Goal: Use online tool/utility: Utilize a website feature to perform a specific function

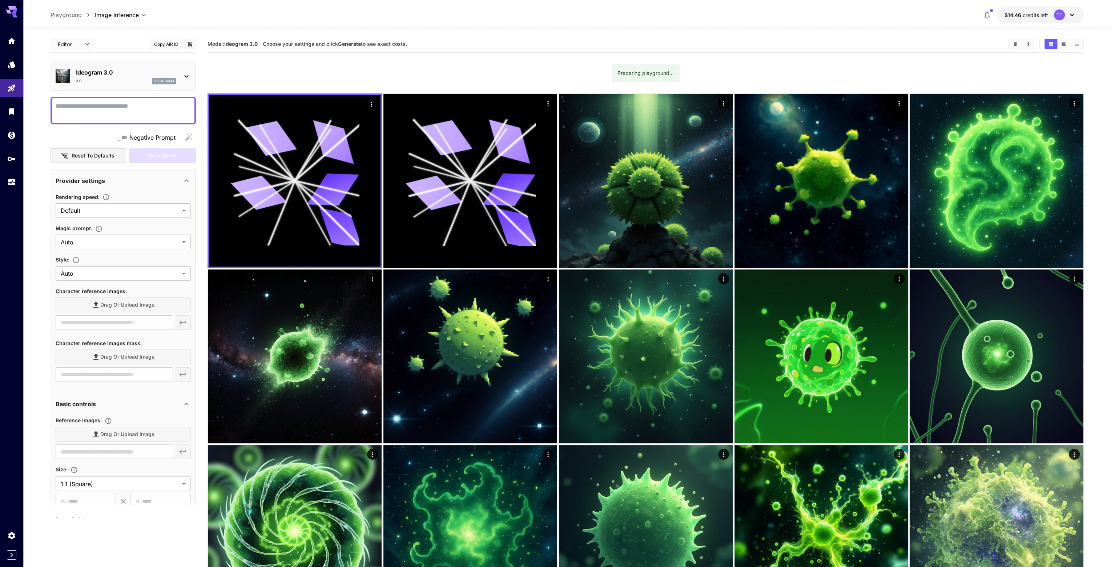
click at [120, 104] on textarea "Negative Prompt" at bounding box center [123, 110] width 135 height 17
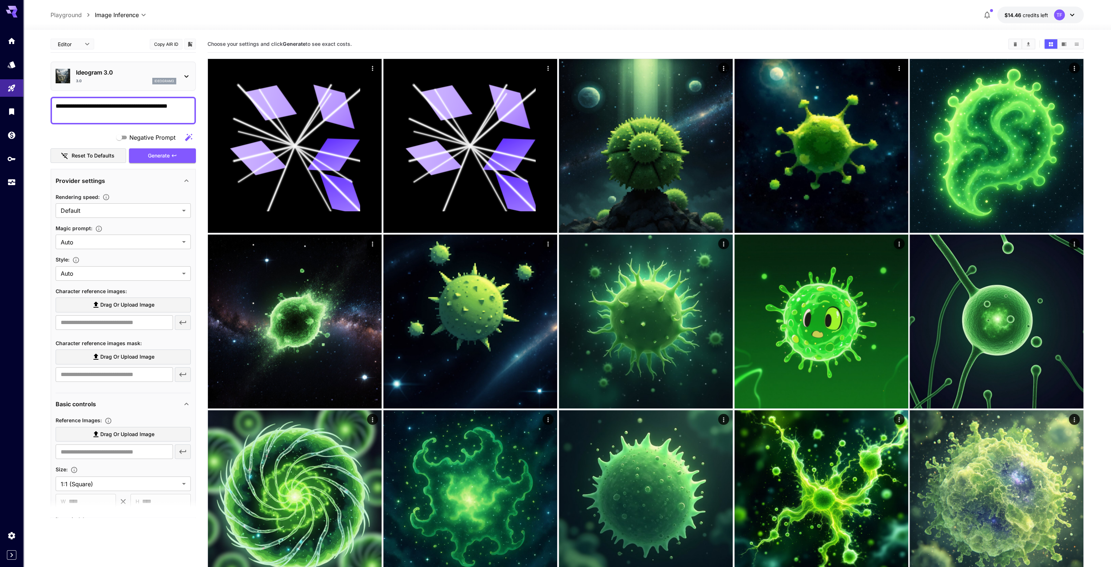
click at [70, 104] on textarea "**********" at bounding box center [123, 110] width 135 height 17
click at [62, 104] on textarea "**********" at bounding box center [123, 110] width 135 height 17
type textarea "**********"
click at [157, 154] on span "Generate" at bounding box center [159, 155] width 22 height 9
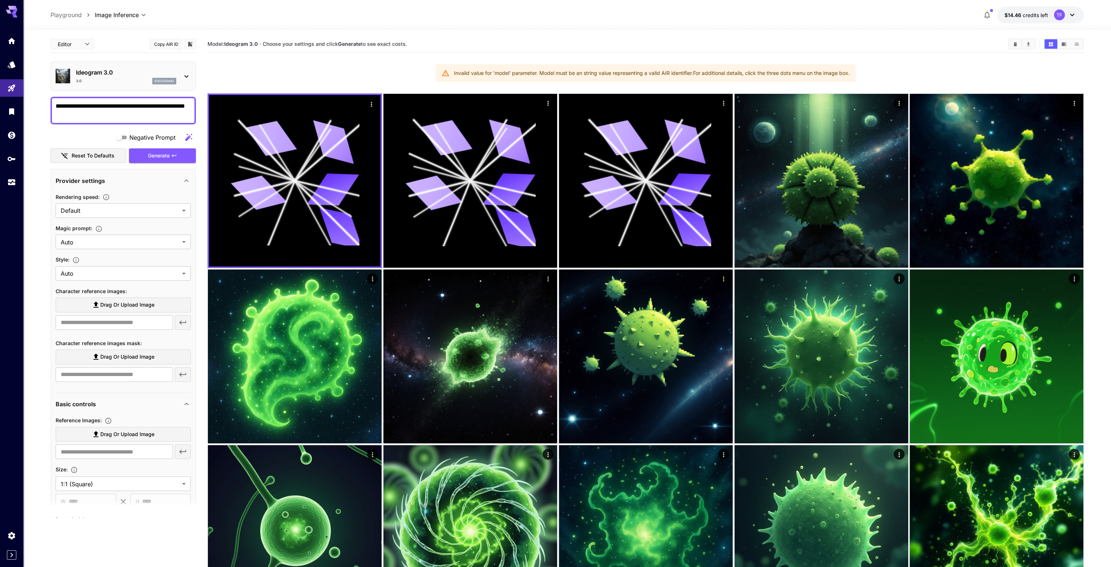
click at [114, 67] on div "Ideogram 3.0 3.0 ideogram3" at bounding box center [123, 76] width 135 height 22
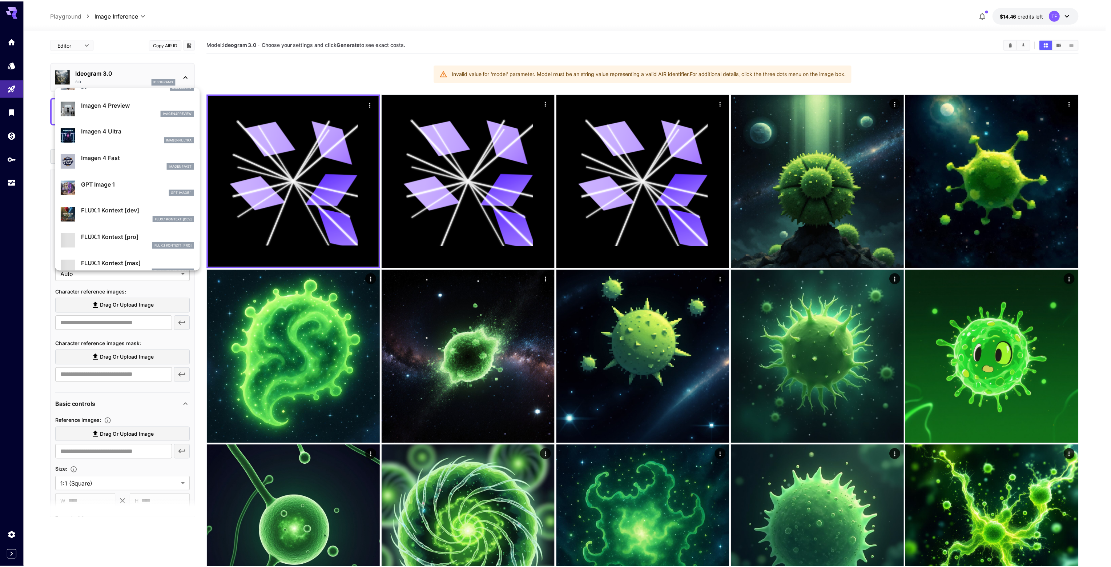
scroll to position [328, 0]
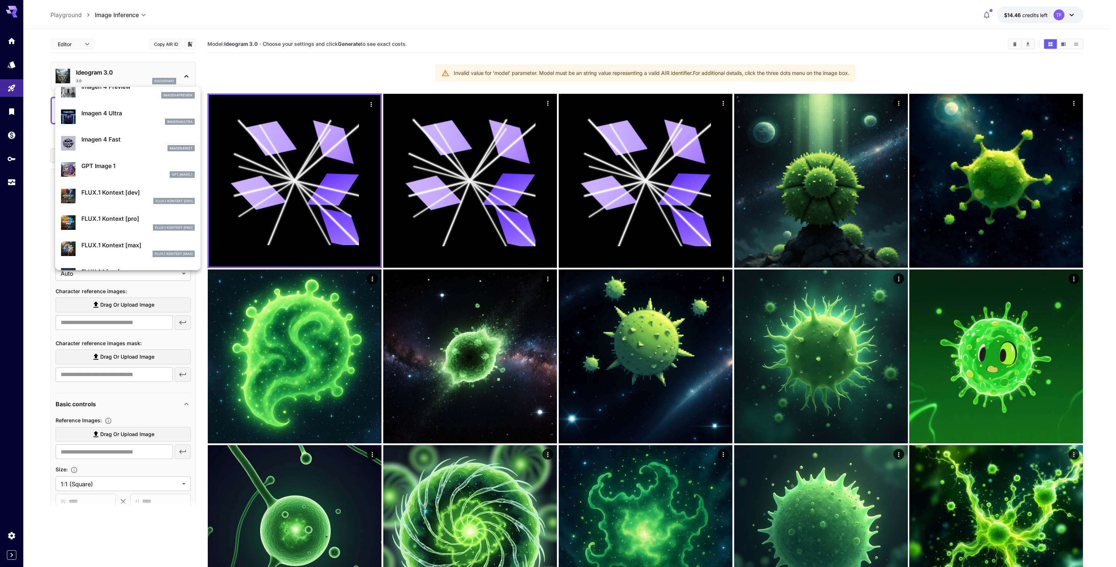
click at [29, 282] on div at bounding box center [558, 283] width 1116 height 567
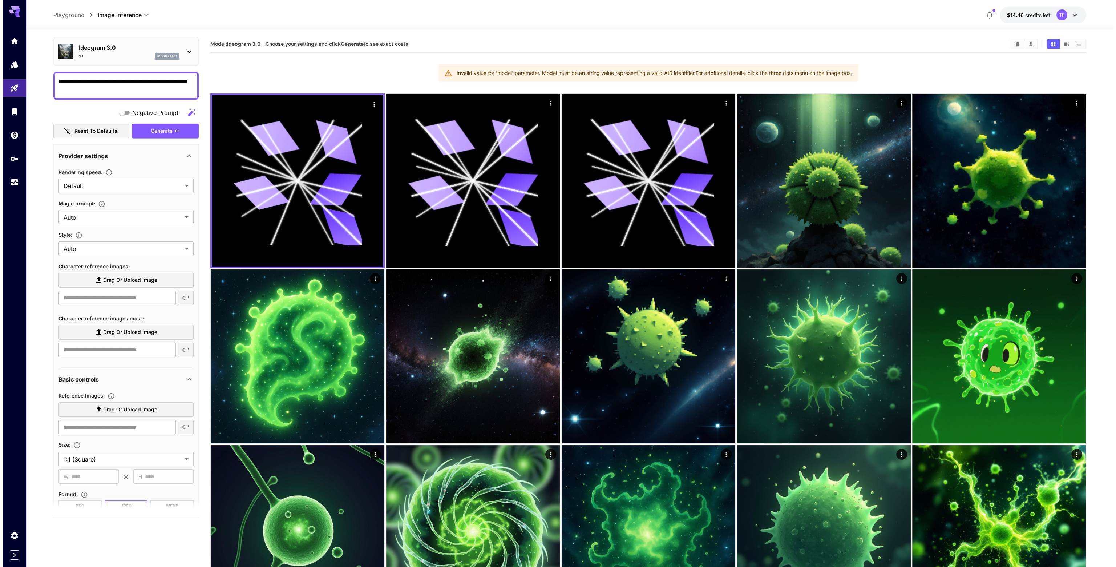
scroll to position [0, 0]
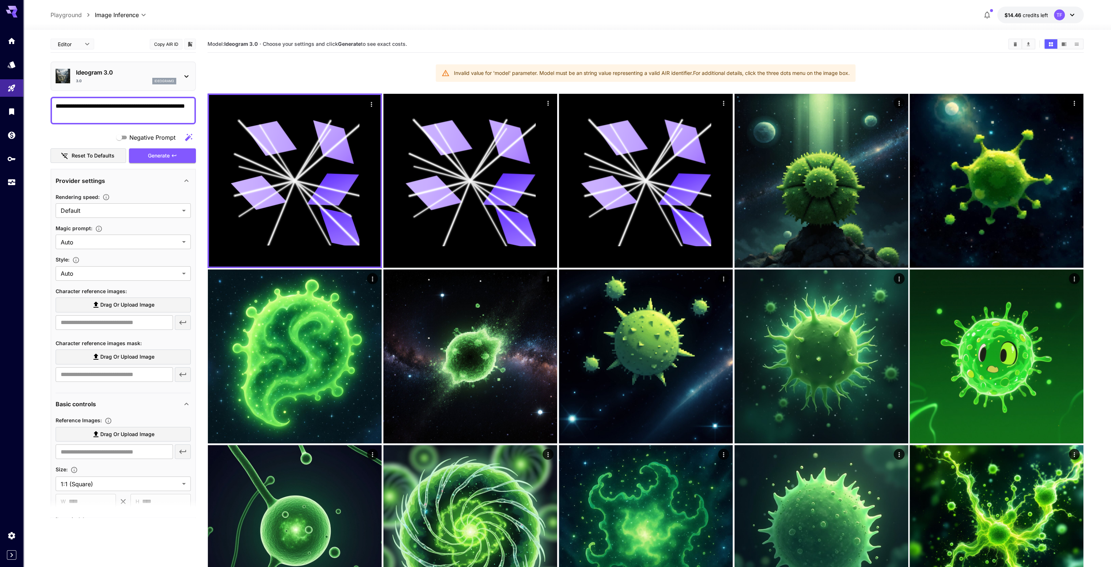
click at [118, 77] on div "Ideogram 3.0 3.0 ideogram3" at bounding box center [126, 76] width 100 height 16
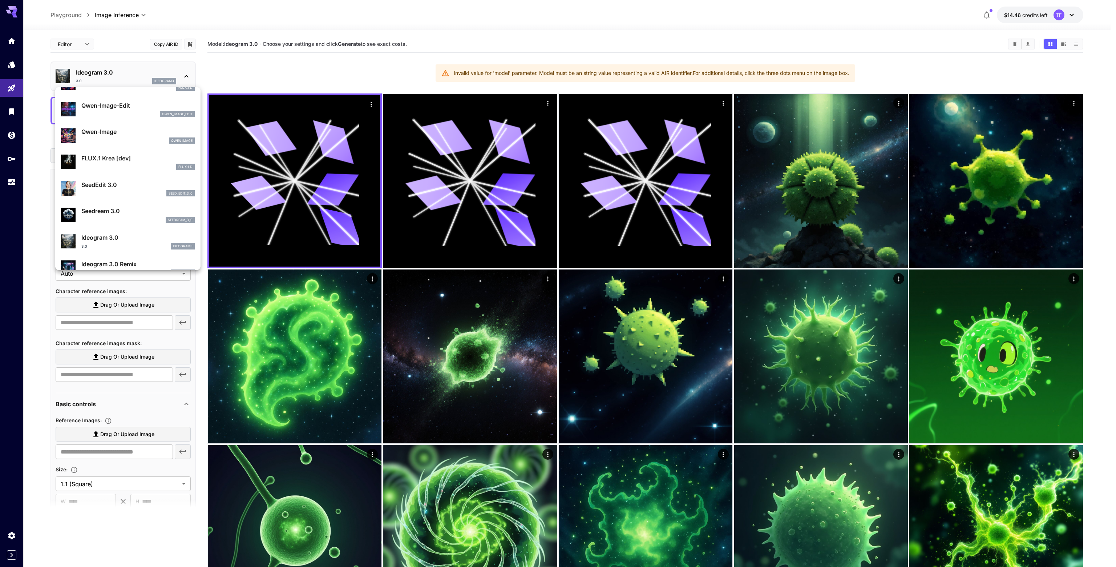
scroll to position [36, 0]
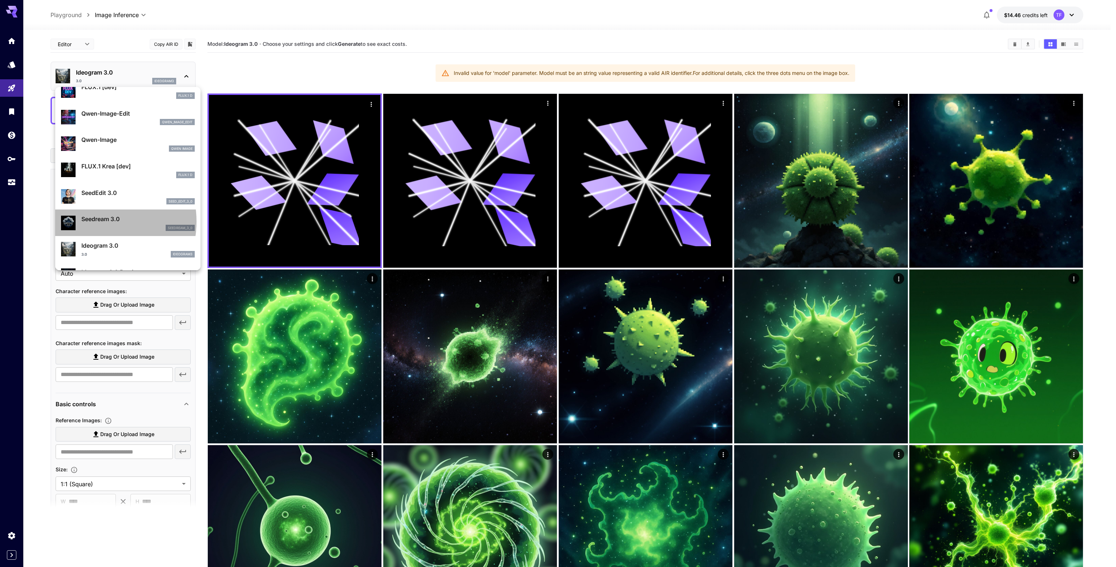
click at [94, 221] on p "Seedream 3.0" at bounding box center [137, 218] width 113 height 9
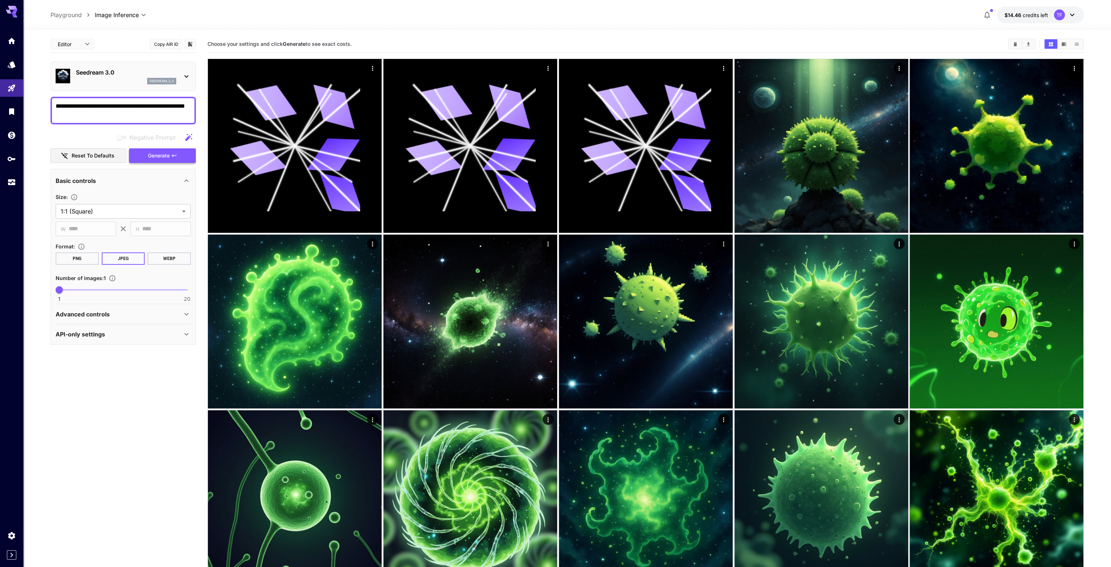
click at [150, 153] on span "Generate" at bounding box center [159, 155] width 22 height 9
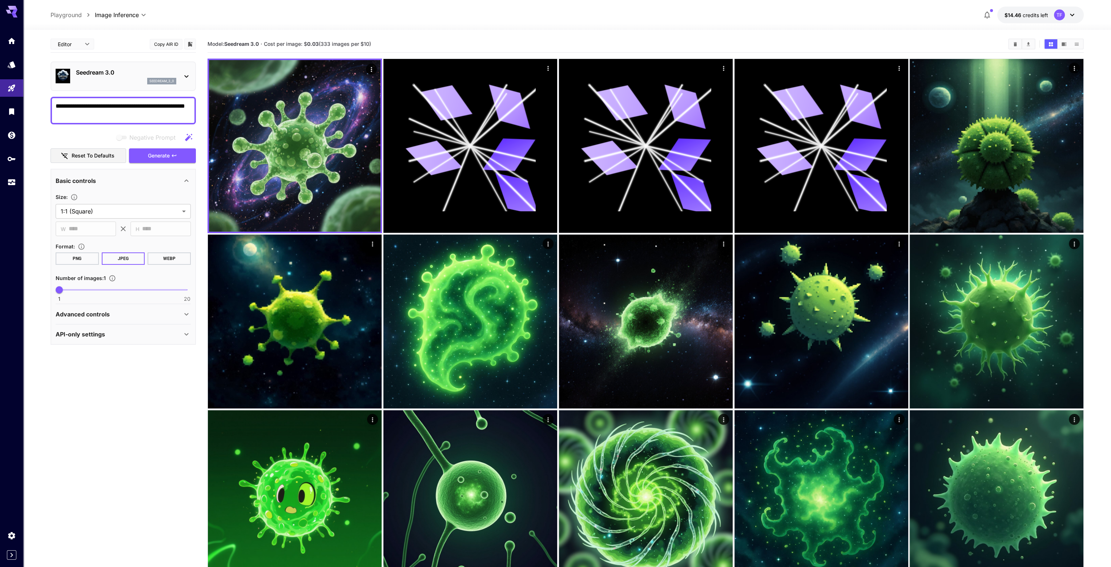
click at [116, 71] on p "Seedream 3.0" at bounding box center [126, 72] width 100 height 9
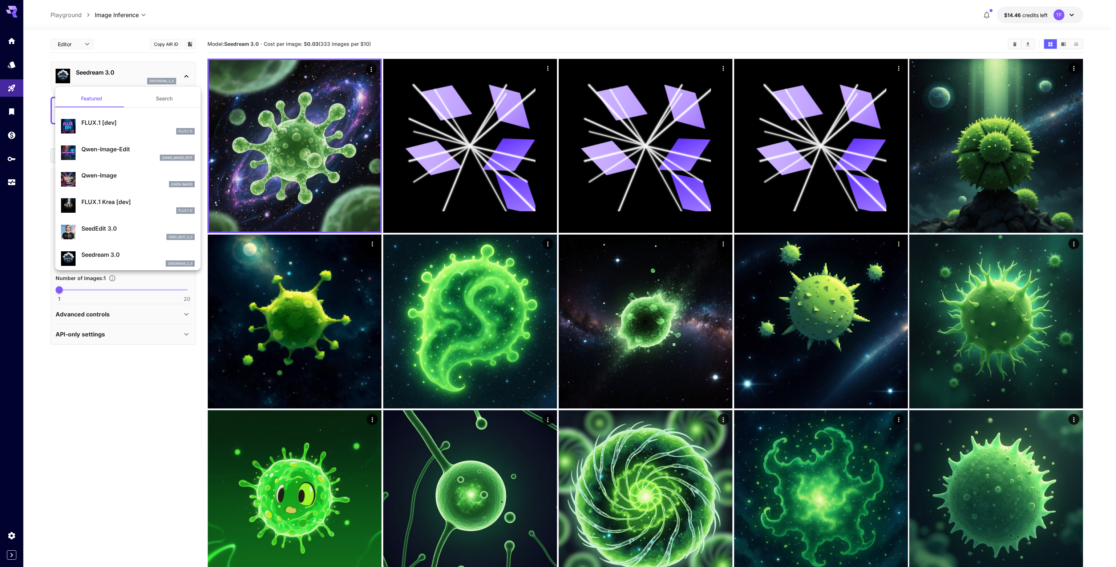
click at [94, 202] on p "FLUX.1 Krea [dev]" at bounding box center [137, 201] width 113 height 9
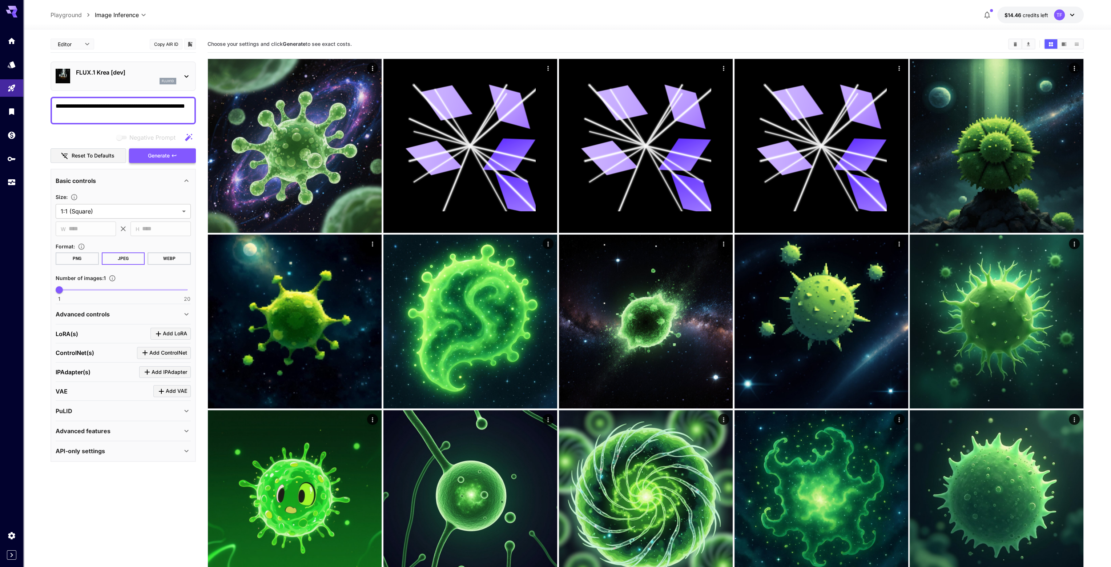
click at [160, 156] on span "Generate" at bounding box center [159, 155] width 22 height 9
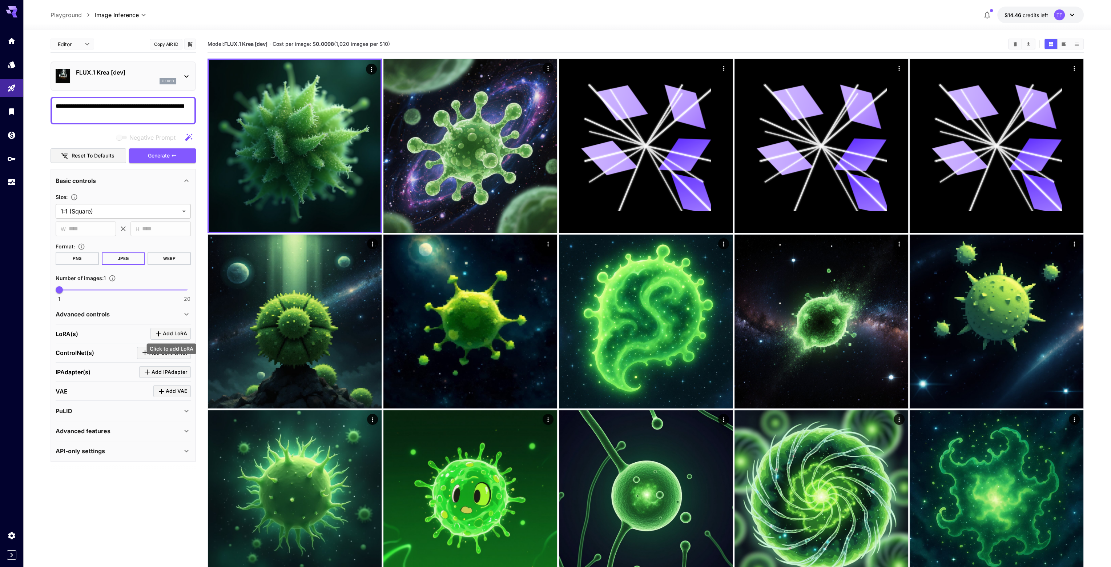
click at [169, 331] on span "Add LoRA" at bounding box center [175, 333] width 24 height 9
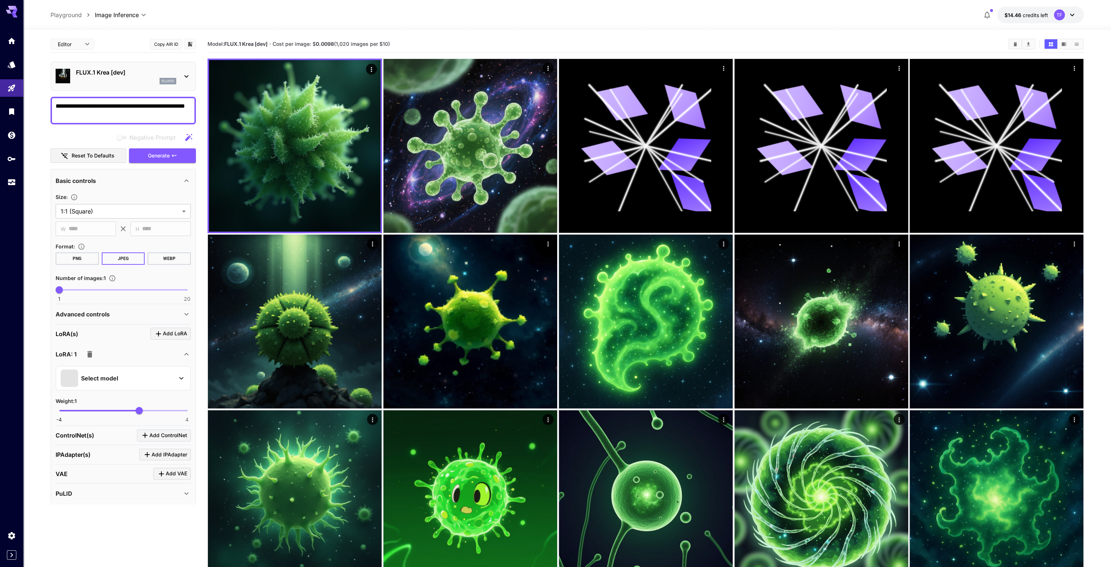
click at [113, 377] on p "Select model" at bounding box center [99, 378] width 37 height 9
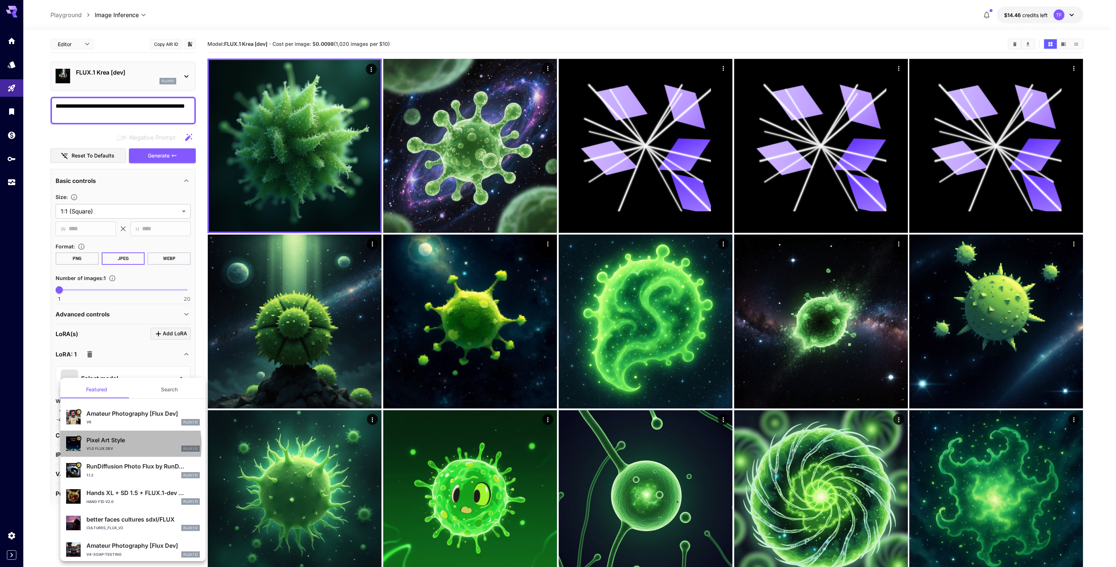
click at [109, 444] on div "Pixel Art Style v1.0 Flux Dev FLUX.1 D" at bounding box center [142, 443] width 113 height 16
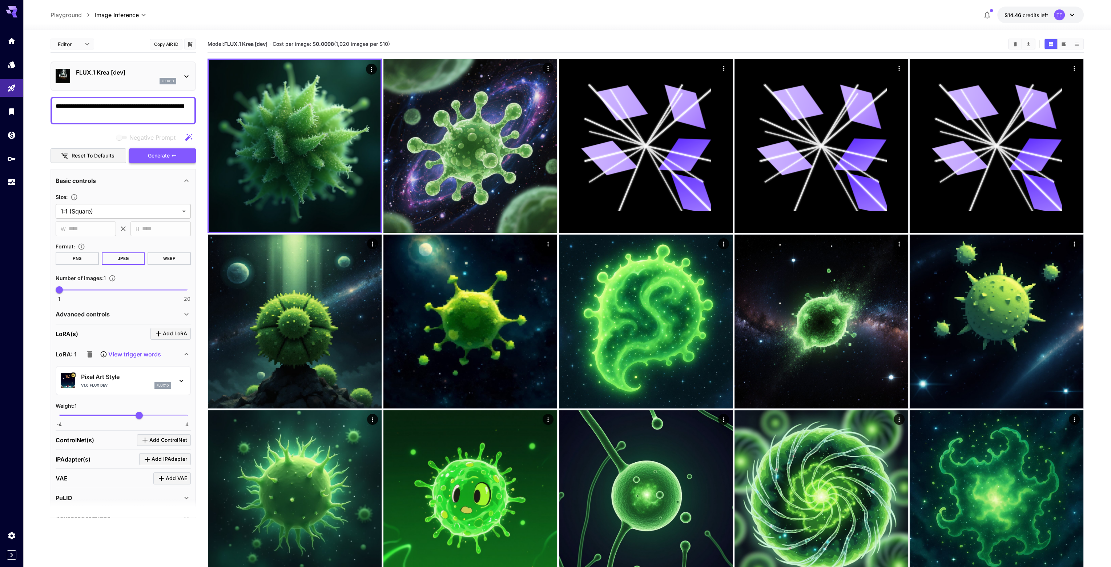
click at [153, 149] on button "Generate" at bounding box center [162, 155] width 67 height 15
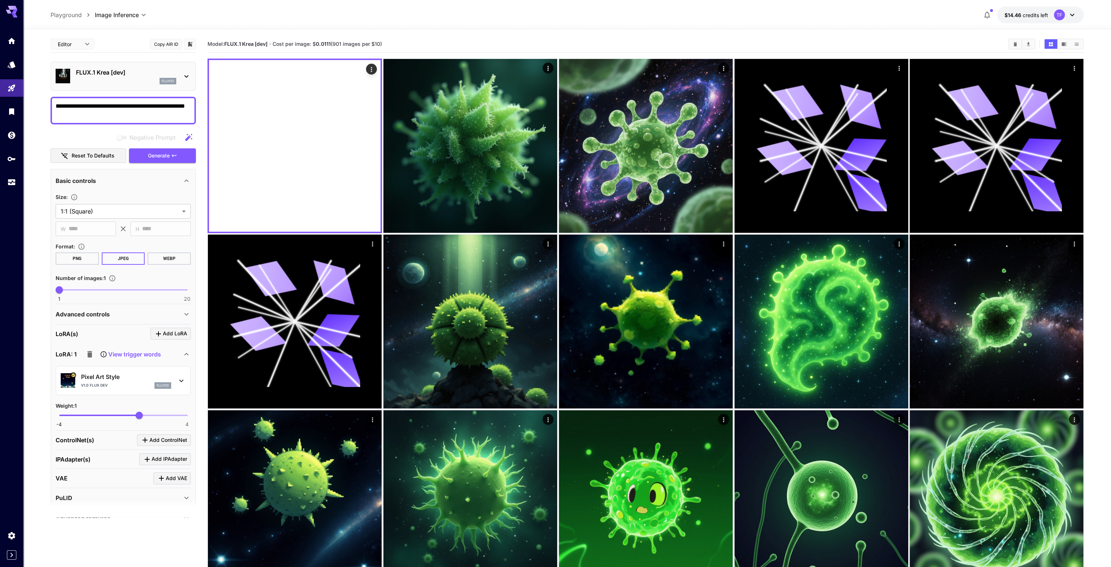
click at [154, 496] on div "PuLID" at bounding box center [119, 497] width 126 height 9
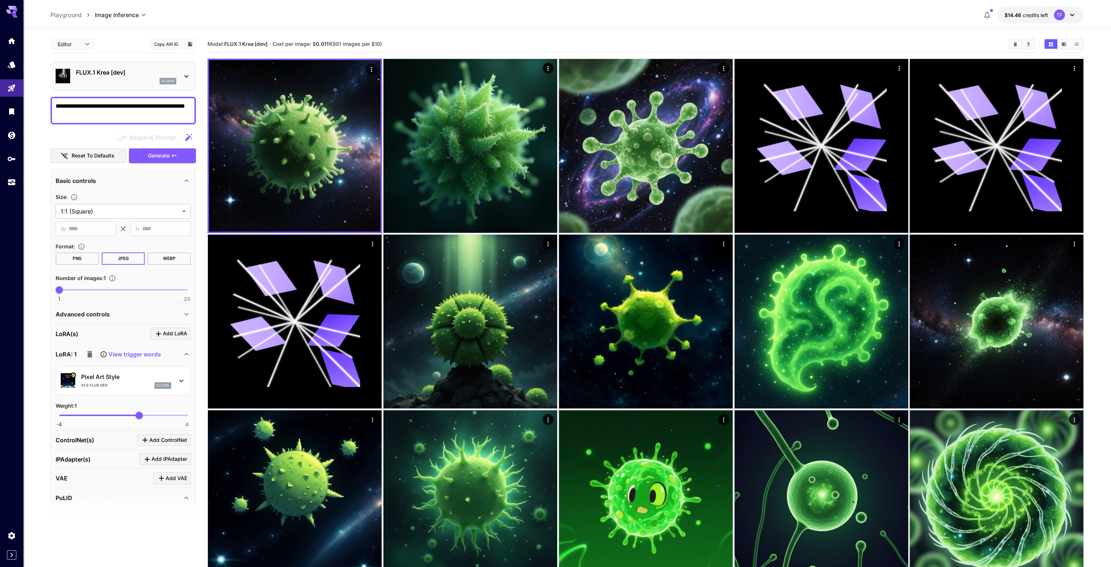
click at [154, 496] on div "PuLID" at bounding box center [119, 497] width 126 height 9
click at [133, 69] on p "FLUX.1 Krea [dev]" at bounding box center [126, 72] width 100 height 9
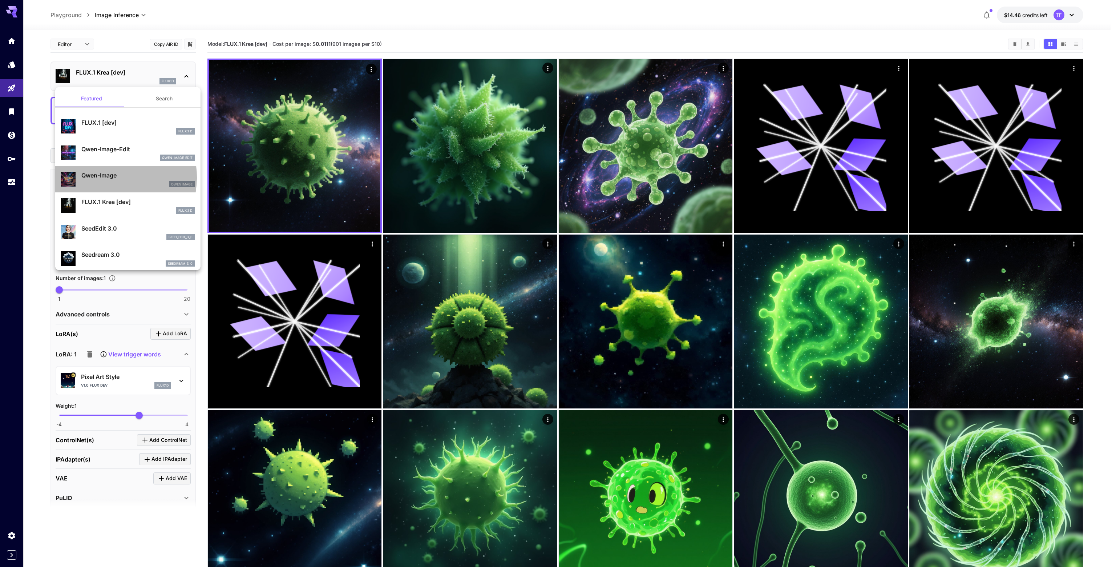
click at [106, 177] on p "Qwen-Image" at bounding box center [137, 175] width 113 height 9
type input "***"
type input "**"
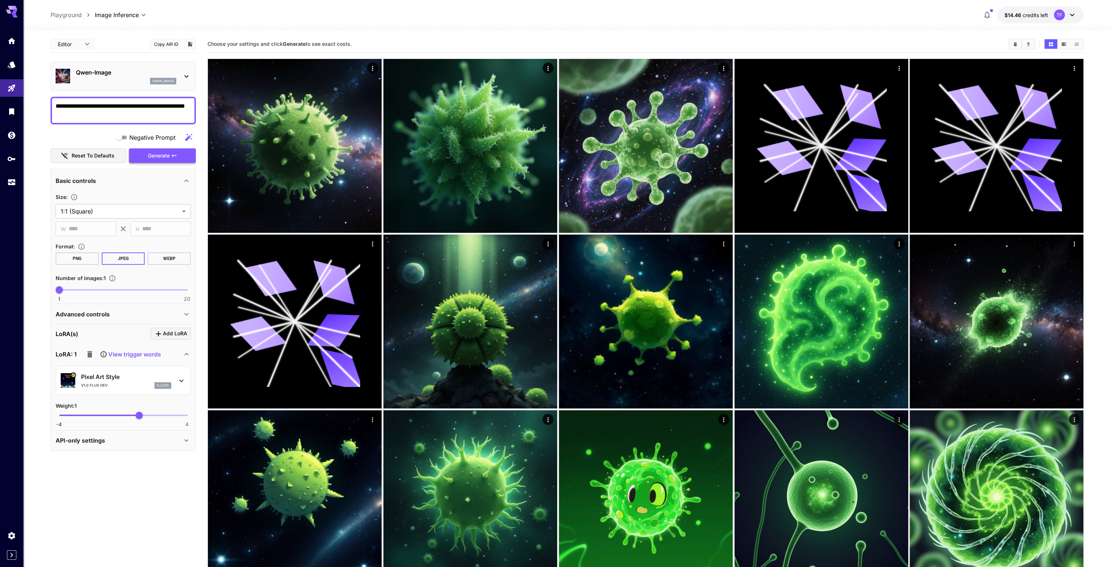
click at [161, 152] on span "Generate" at bounding box center [159, 155] width 22 height 9
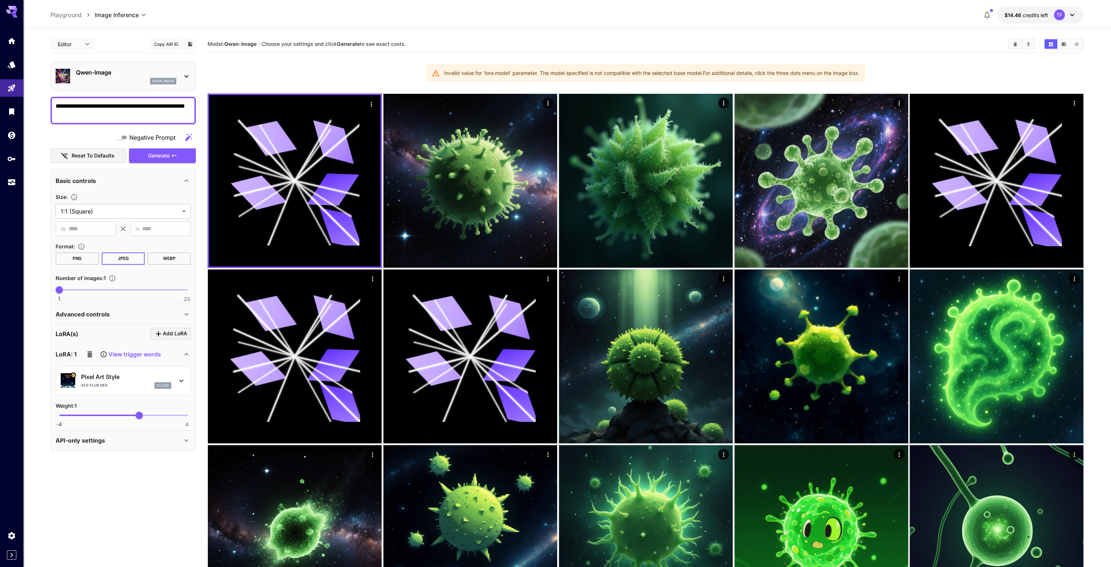
click at [113, 71] on p "Qwen-Image" at bounding box center [126, 72] width 100 height 9
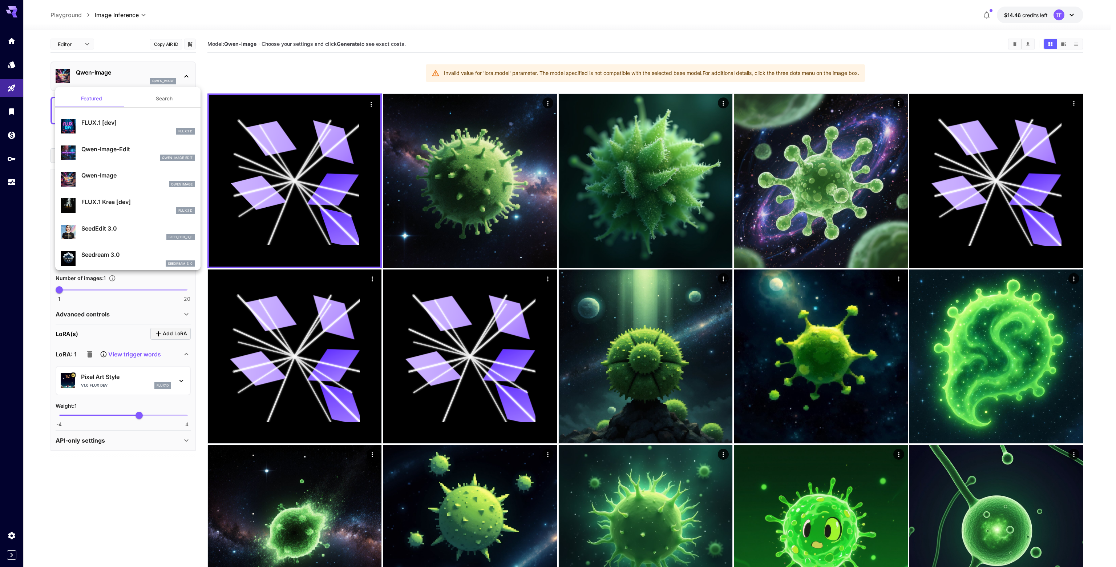
click at [113, 125] on p "FLUX.1 [dev]" at bounding box center [137, 122] width 113 height 9
type input "***"
type input "**"
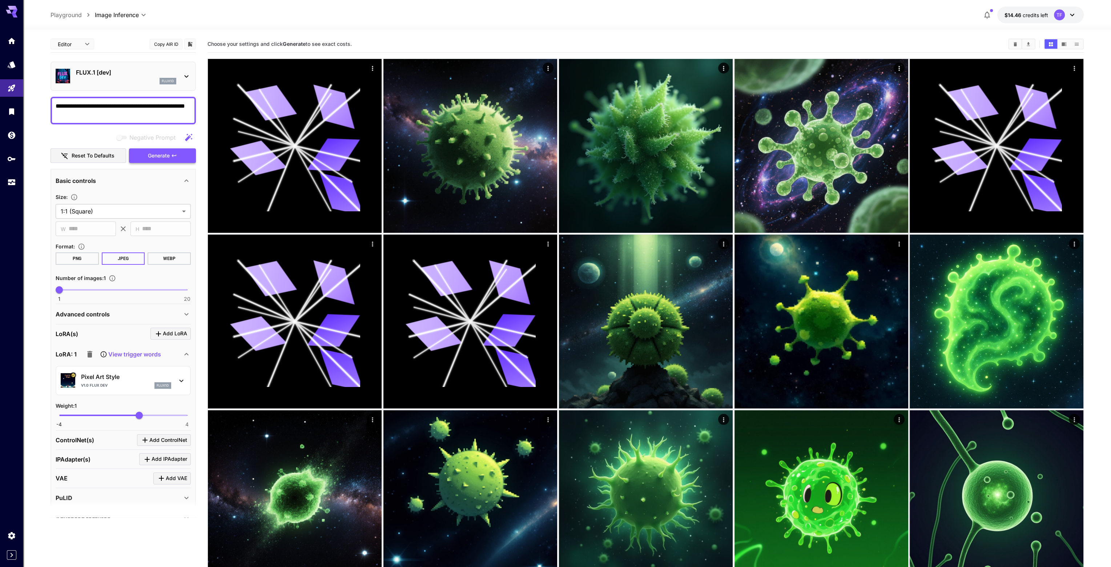
click at [145, 155] on button "Generate" at bounding box center [162, 155] width 67 height 15
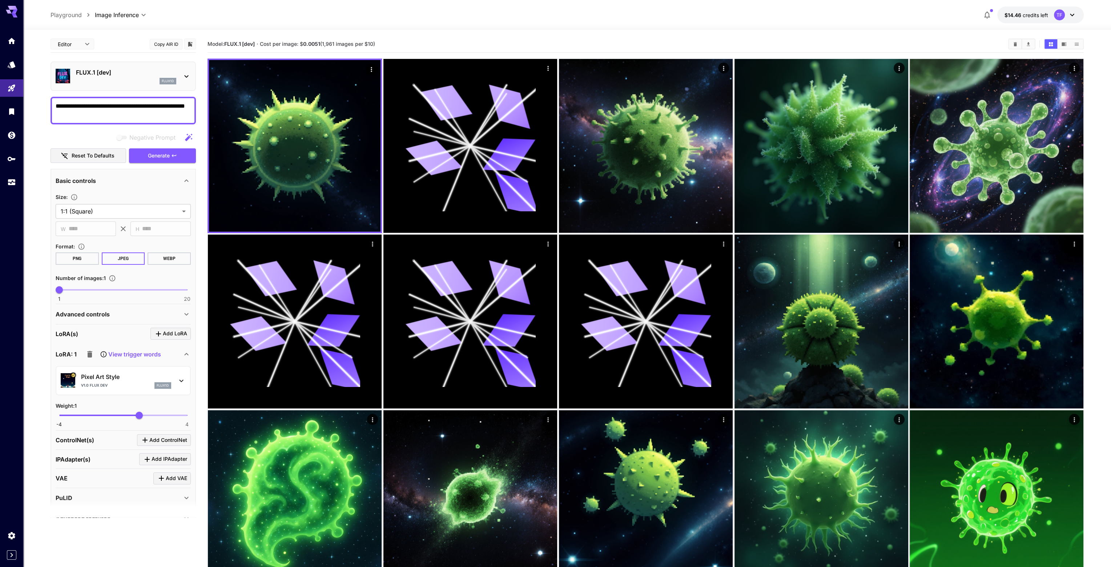
click at [145, 354] on p "View trigger words" at bounding box center [134, 354] width 53 height 9
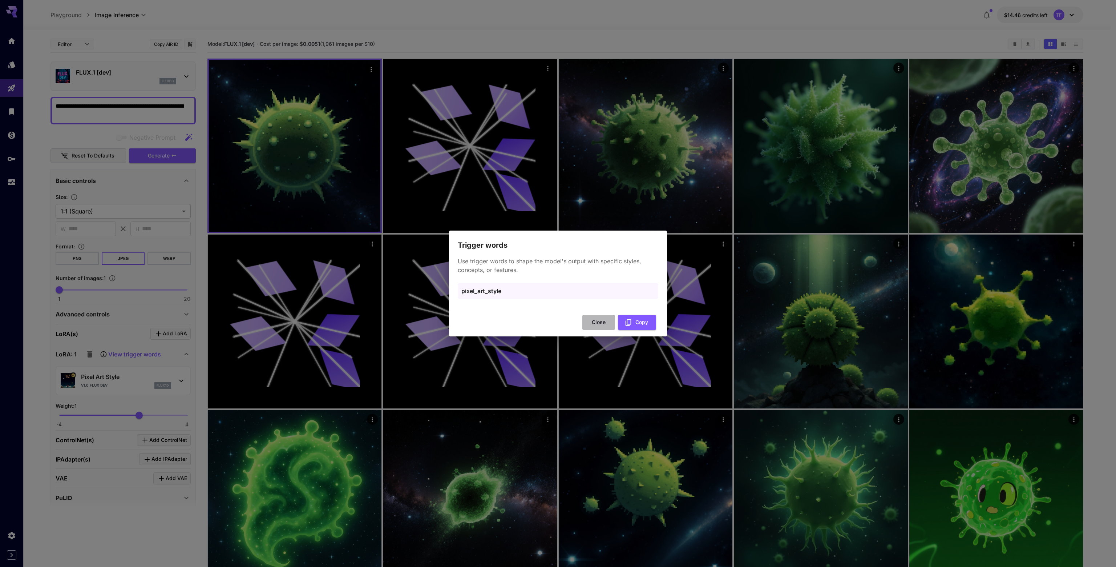
click at [598, 322] on button "Close" at bounding box center [599, 322] width 33 height 15
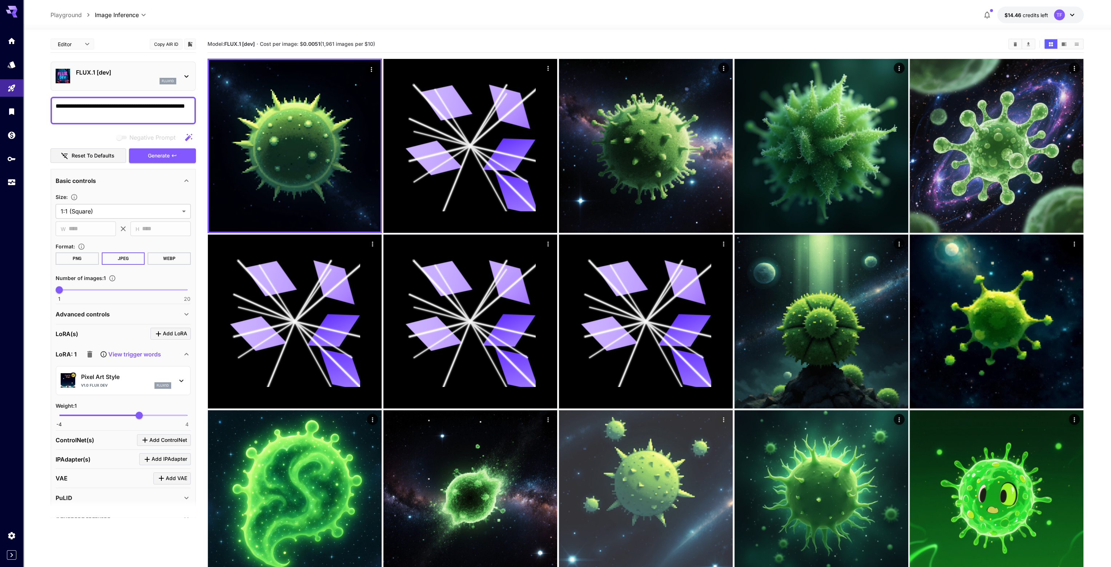
click at [642, 460] on img at bounding box center [646, 497] width 174 height 174
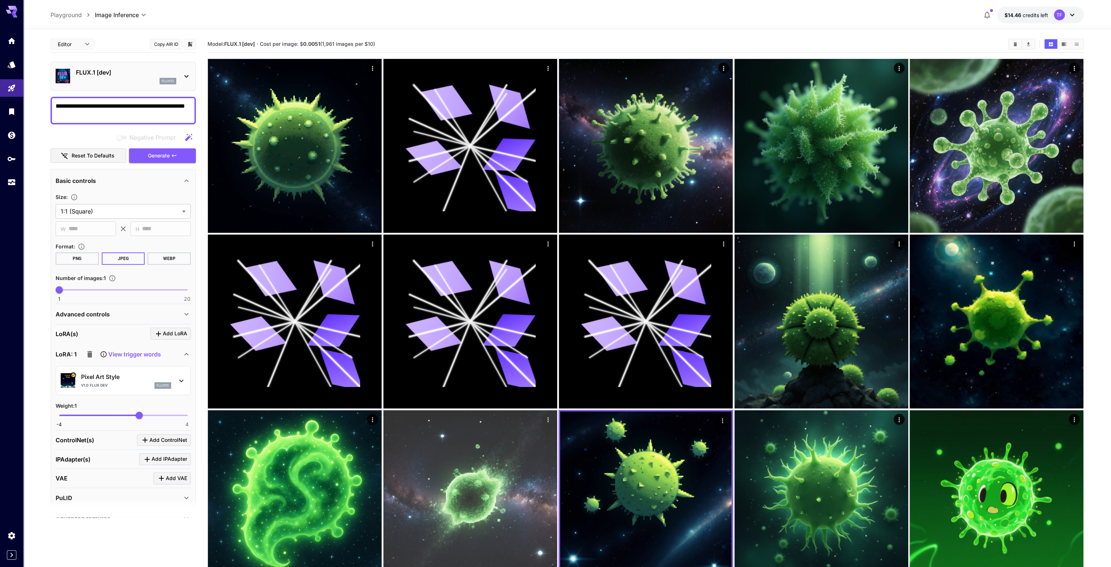
click at [512, 461] on img at bounding box center [470, 497] width 174 height 174
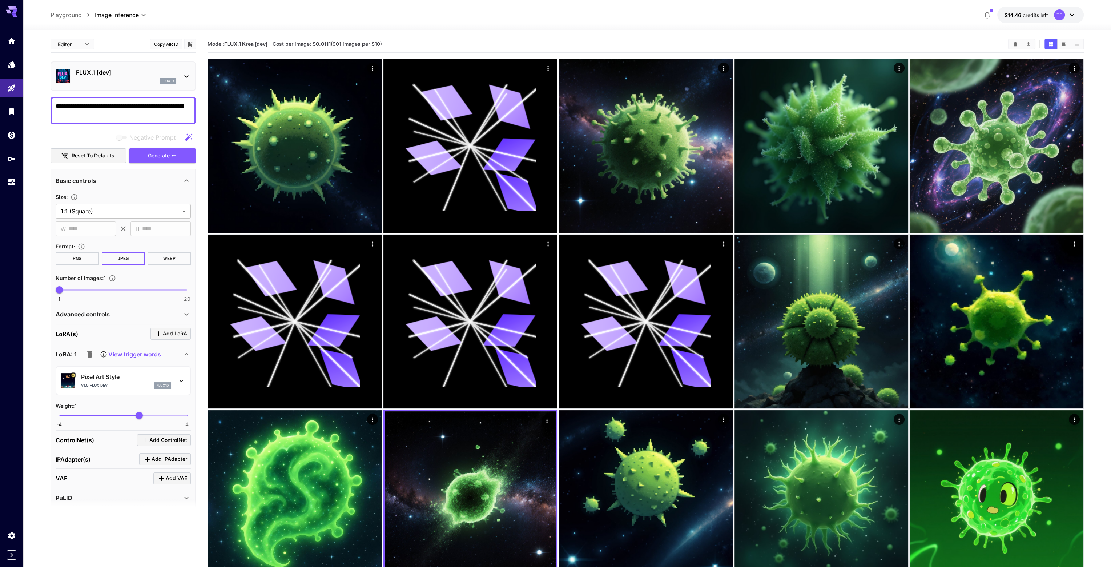
click at [90, 72] on p "FLUX.1 [dev]" at bounding box center [126, 72] width 100 height 9
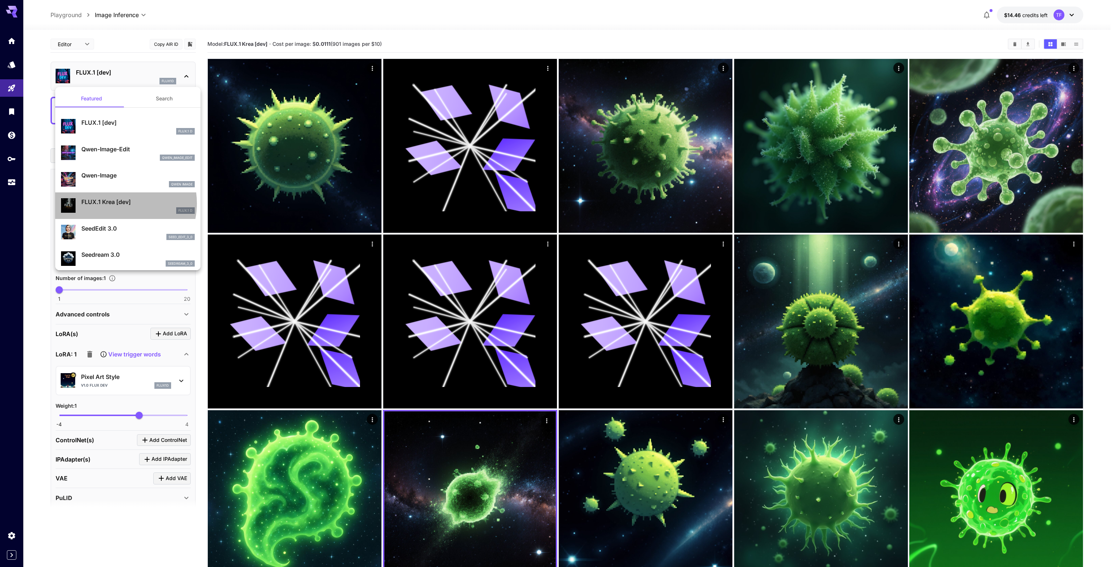
click at [116, 203] on p "FLUX.1 Krea [dev]" at bounding box center [137, 201] width 113 height 9
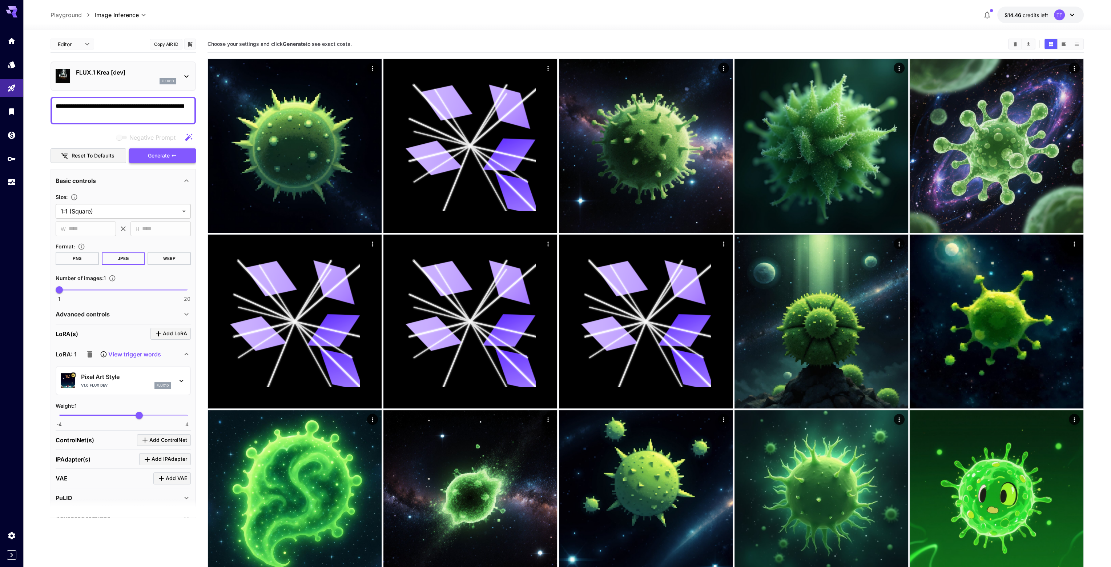
click at [155, 154] on span "Generate" at bounding box center [159, 155] width 22 height 9
